Goal: Information Seeking & Learning: Learn about a topic

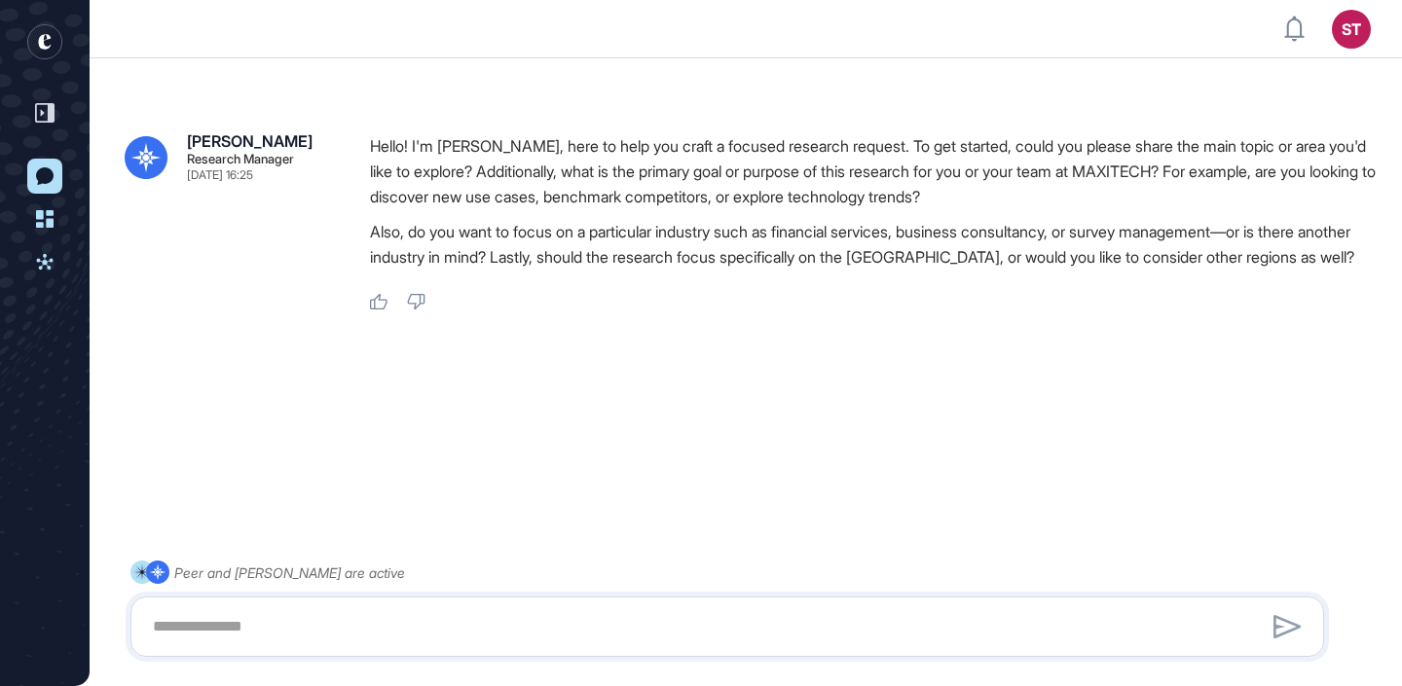
scroll to position [55, 0]
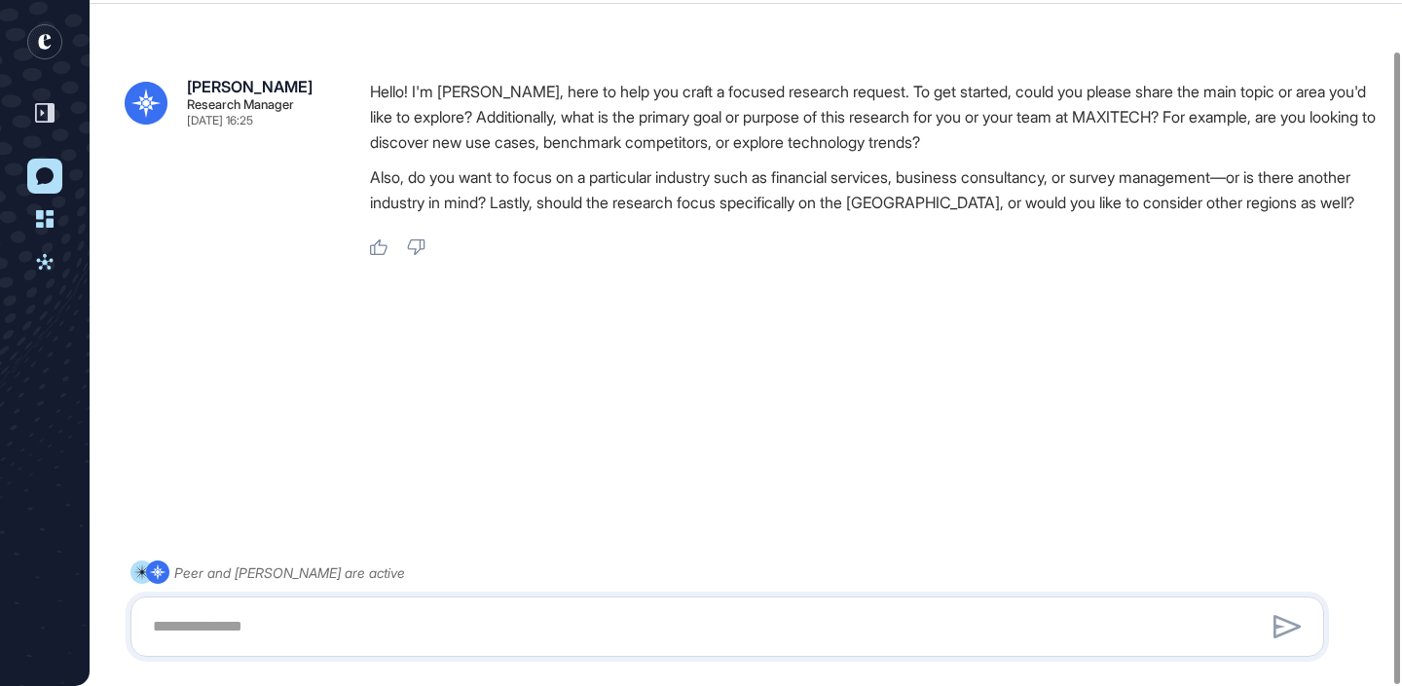
click at [39, 45] on icon "entrapeer-logo" at bounding box center [44, 42] width 13 height 16
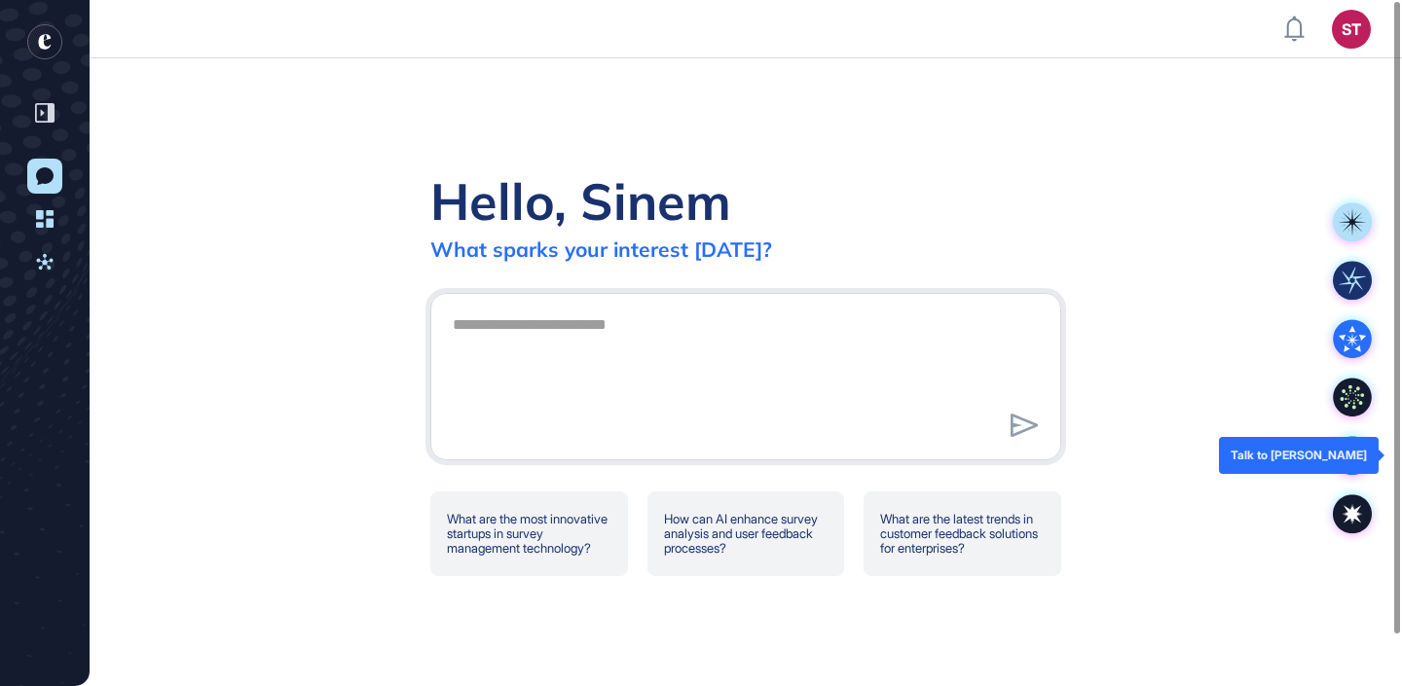
click at [1341, 457] on icon at bounding box center [1352, 455] width 39 height 39
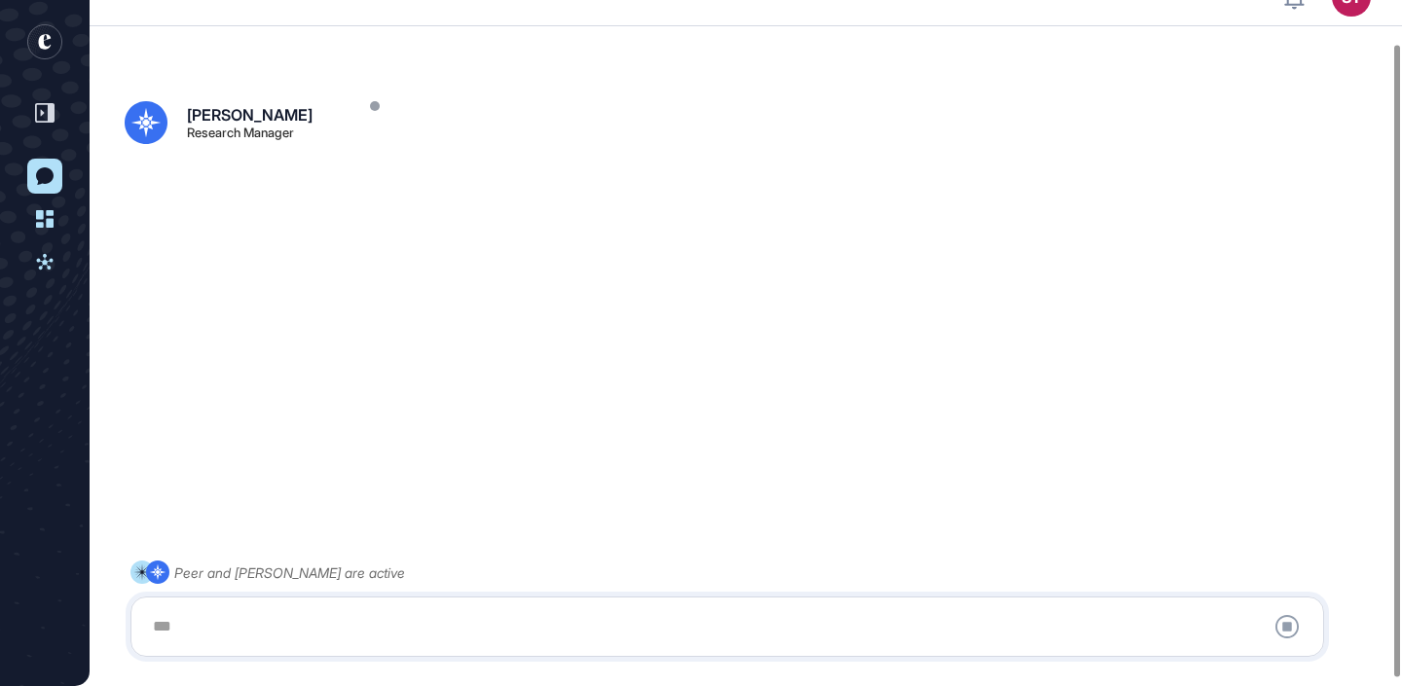
scroll to position [55, 0]
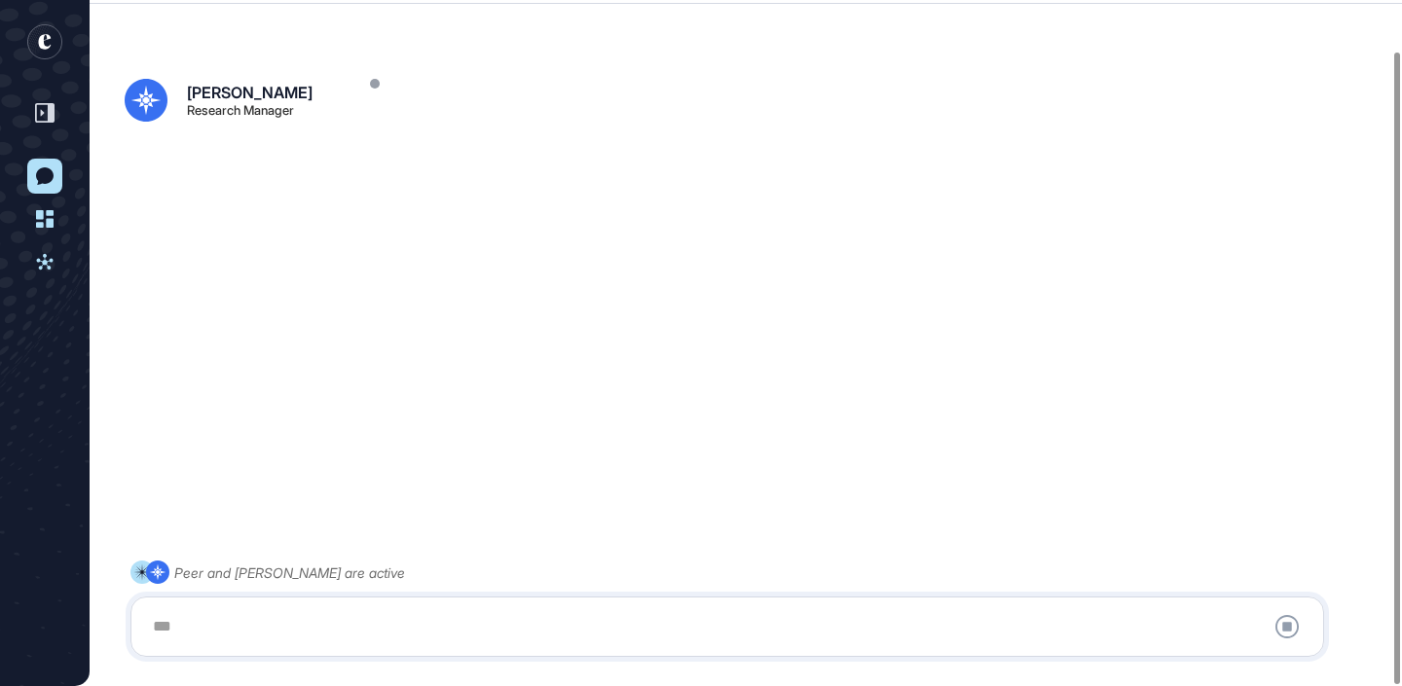
click at [239, 620] on div at bounding box center [727, 627] width 1172 height 39
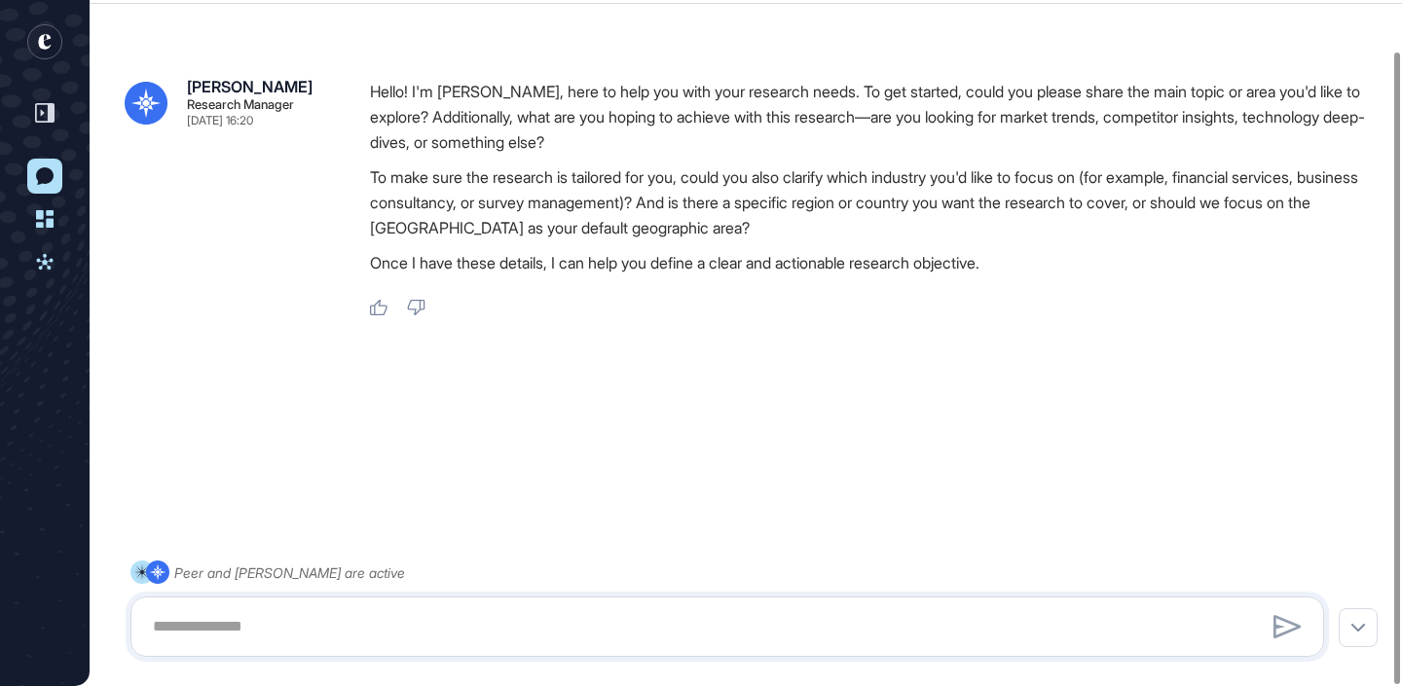
click at [42, 42] on icon "entrapeer-logo" at bounding box center [44, 42] width 13 height 16
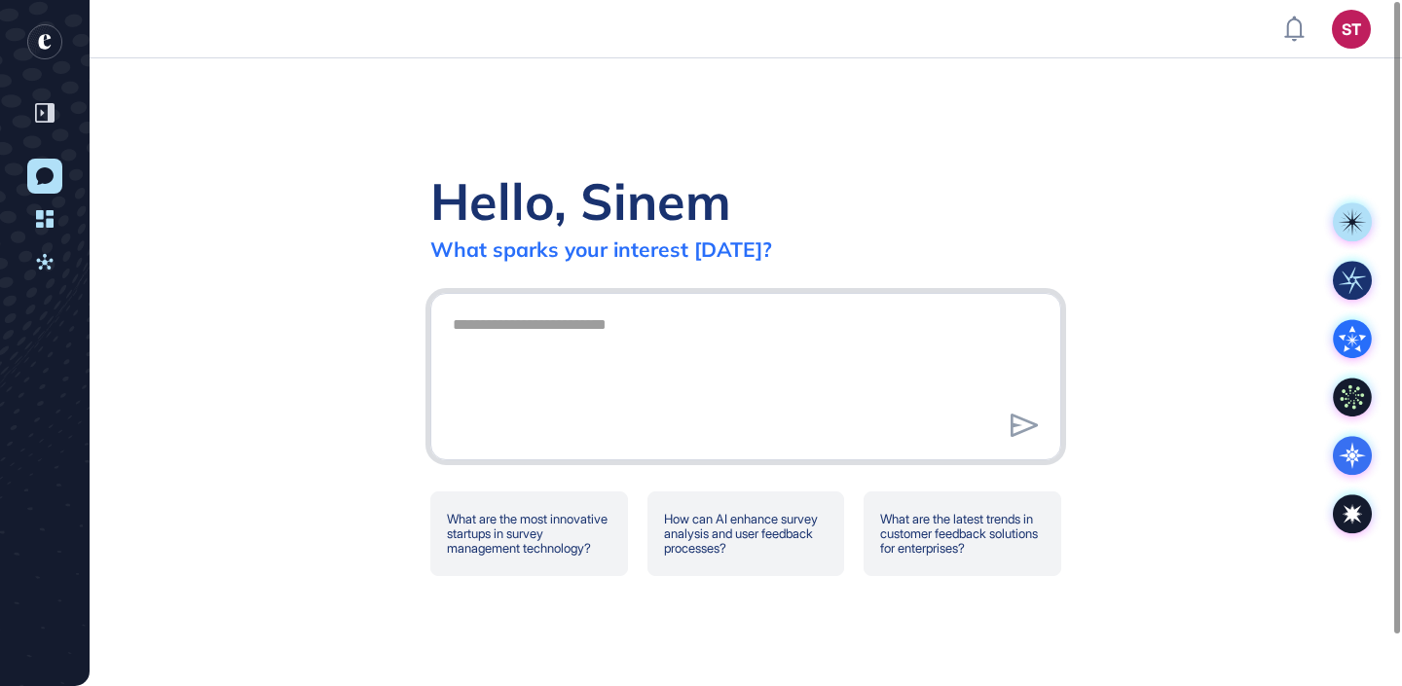
click at [580, 319] on textarea at bounding box center [746, 374] width 610 height 136
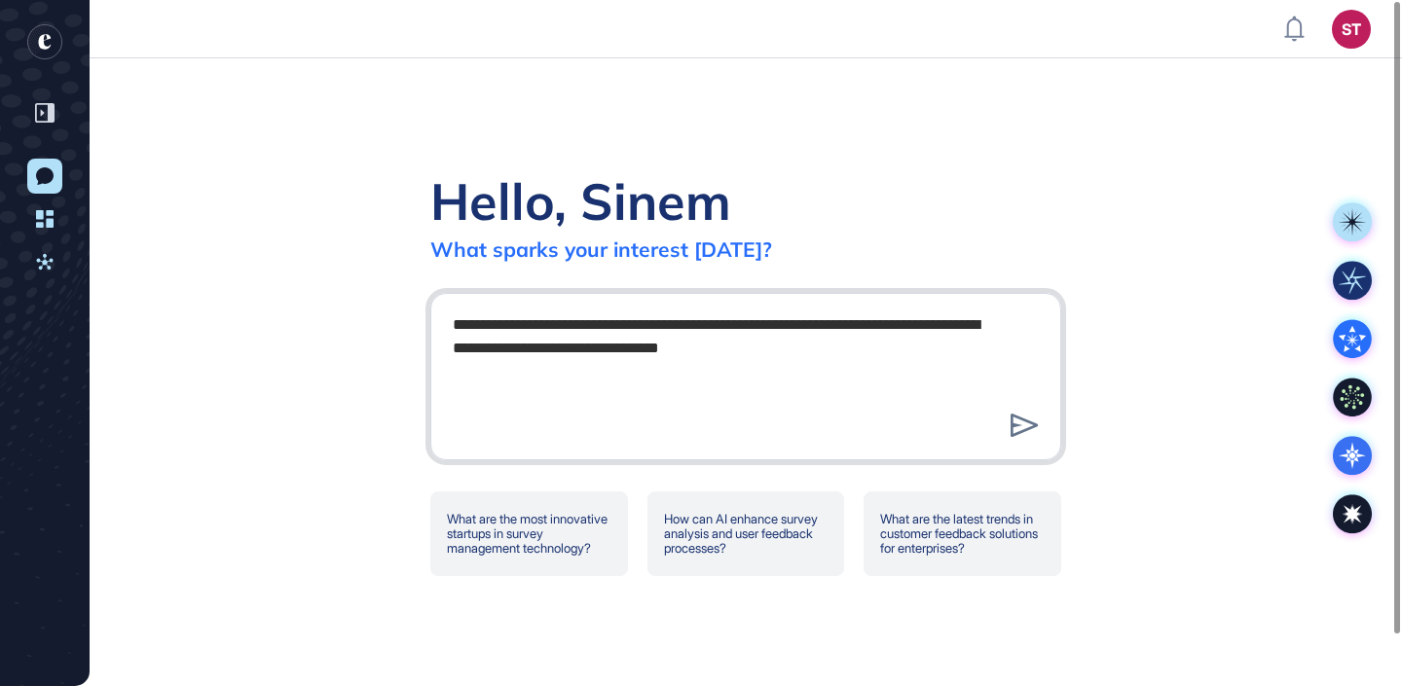
type textarea "**********"
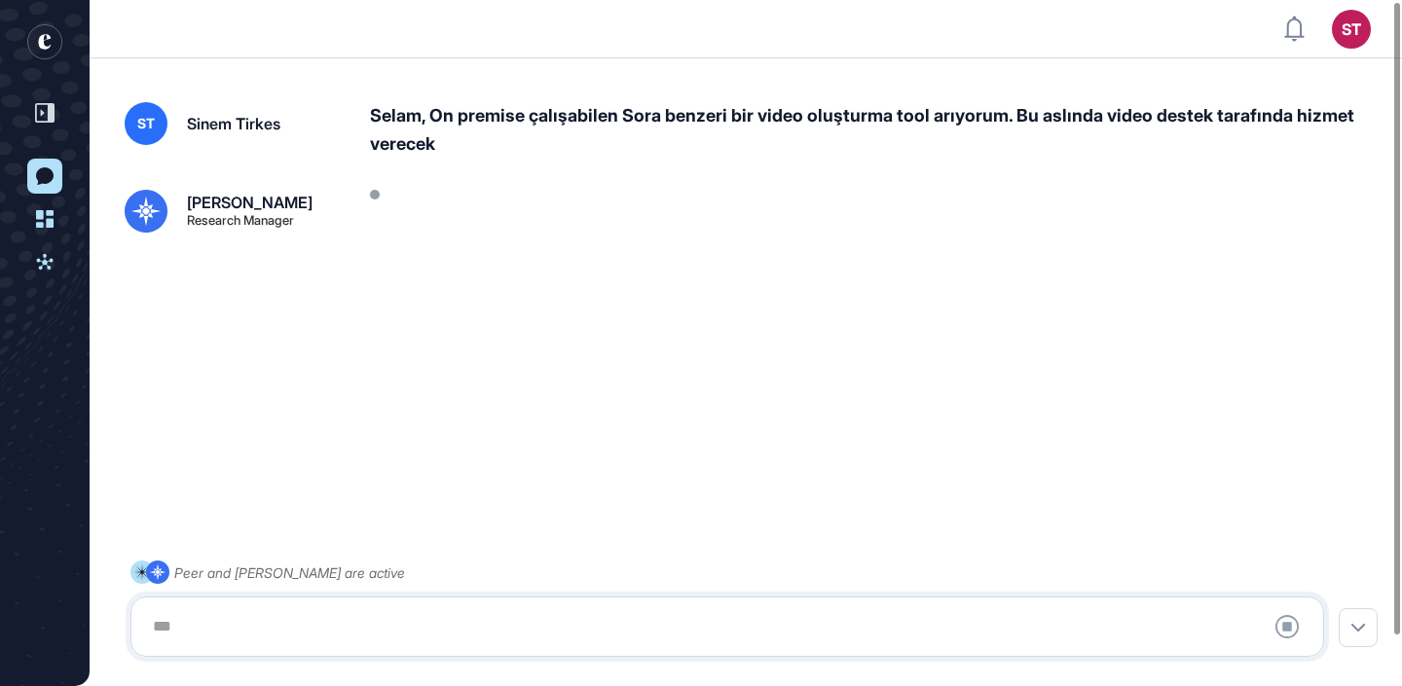
scroll to position [55, 0]
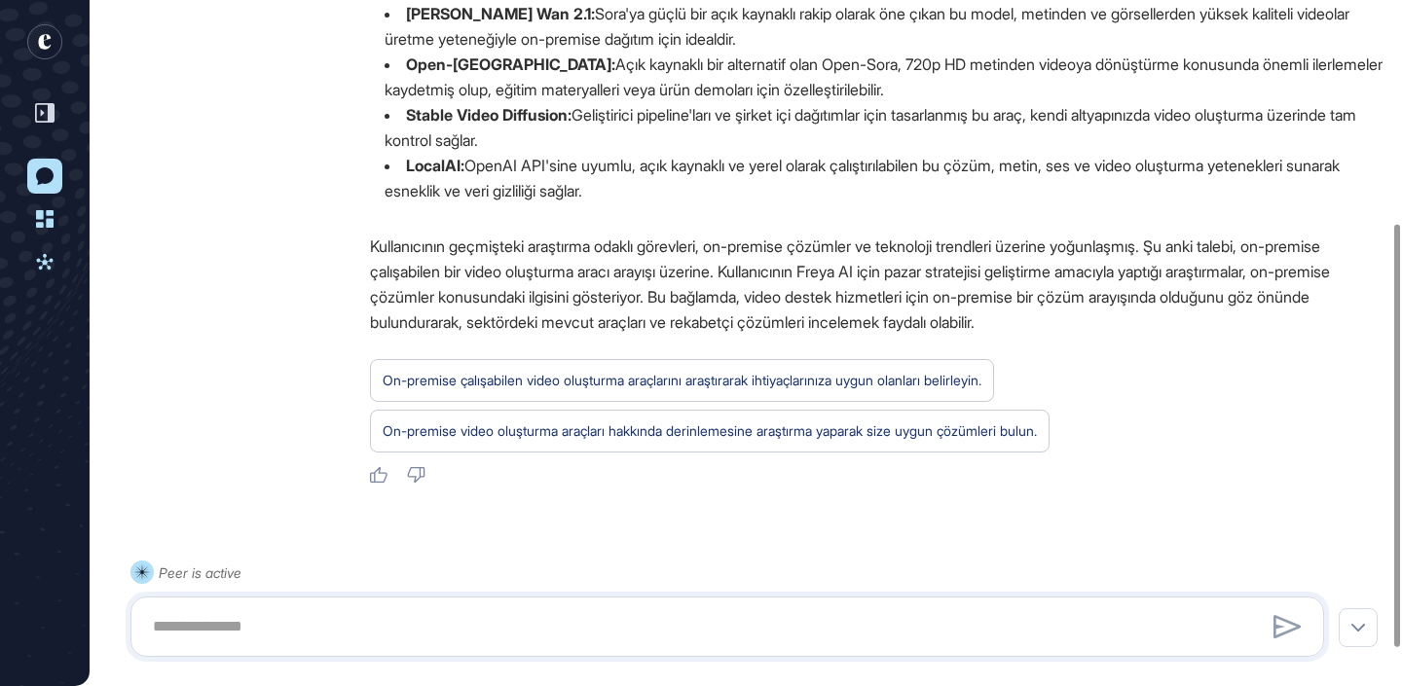
scroll to position [365, 0]
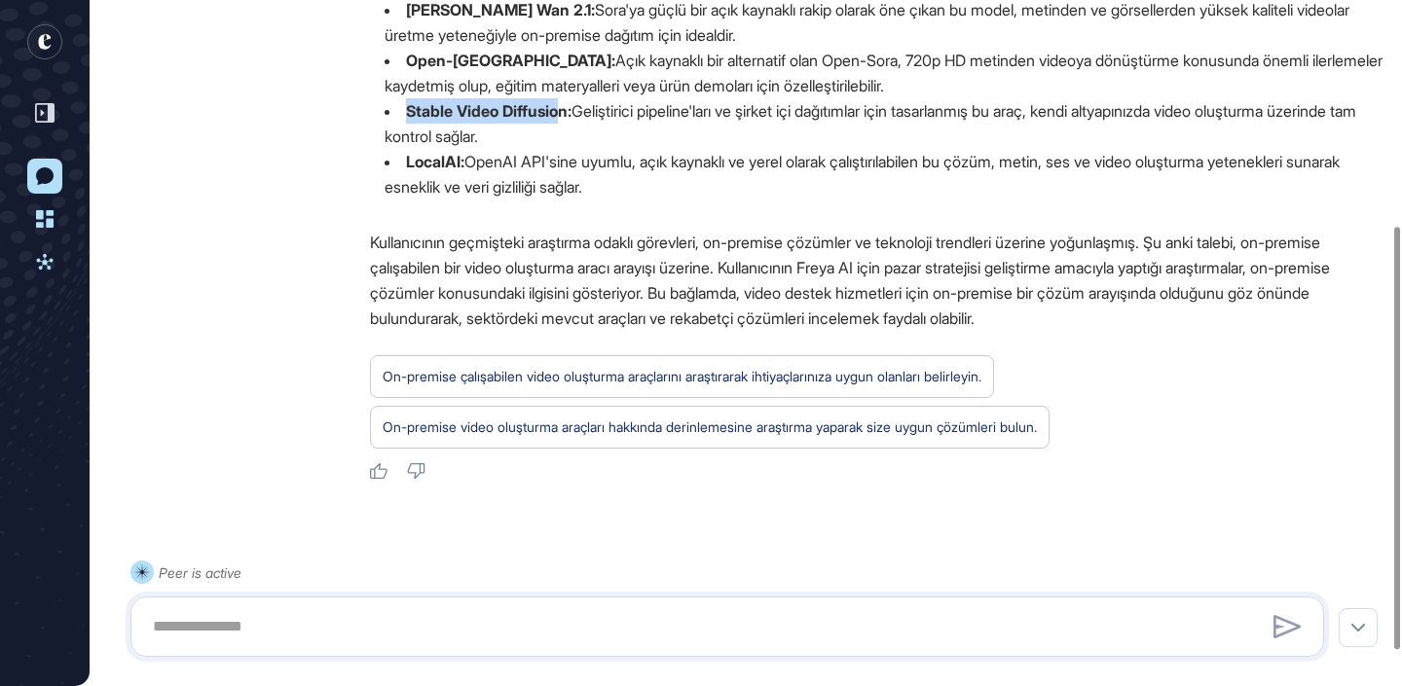
drag, startPoint x: 404, startPoint y: 110, endPoint x: 565, endPoint y: 111, distance: 160.7
click at [565, 111] on li "Stable Video Diffusion: Geliştirici pipeline'ları ve şirket içi dağıtımlar için…" at bounding box center [876, 123] width 1013 height 51
